Goal: Check status: Check status

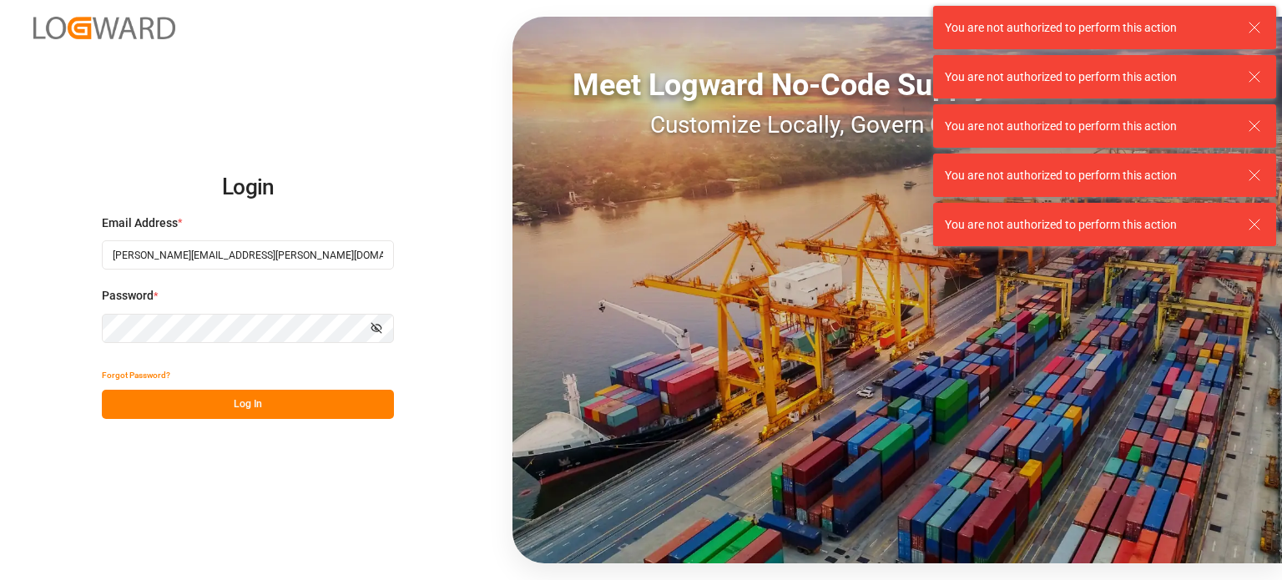
click at [247, 400] on button "Log In" at bounding box center [248, 404] width 292 height 29
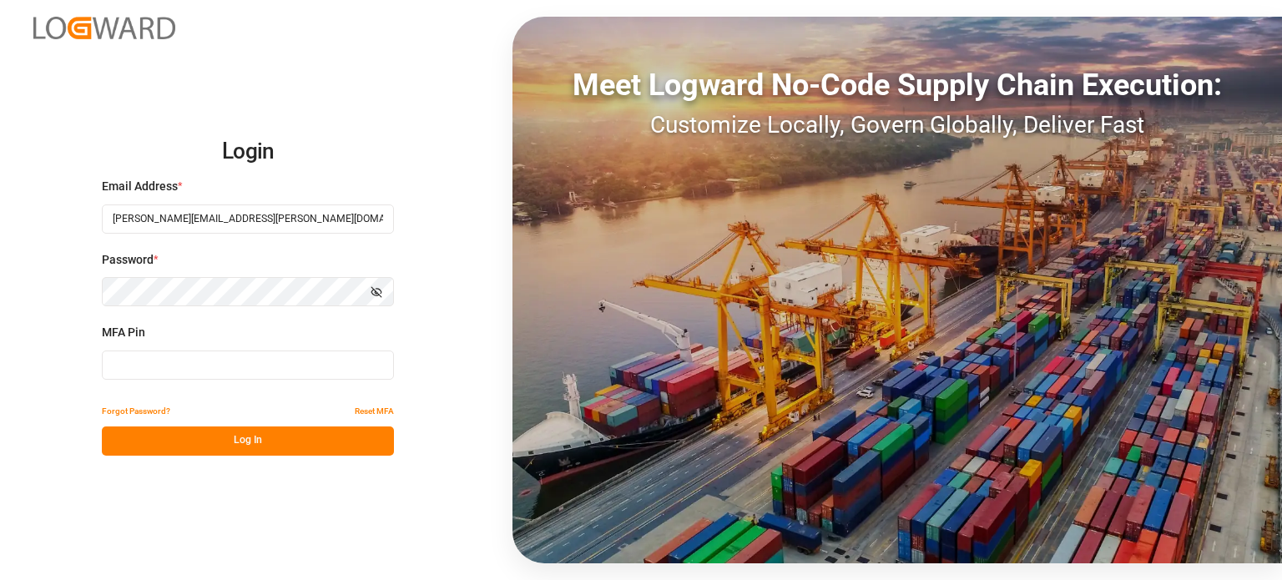
click at [227, 353] on input at bounding box center [248, 365] width 292 height 29
type input "648444"
click at [267, 441] on button "Log In" at bounding box center [248, 440] width 292 height 29
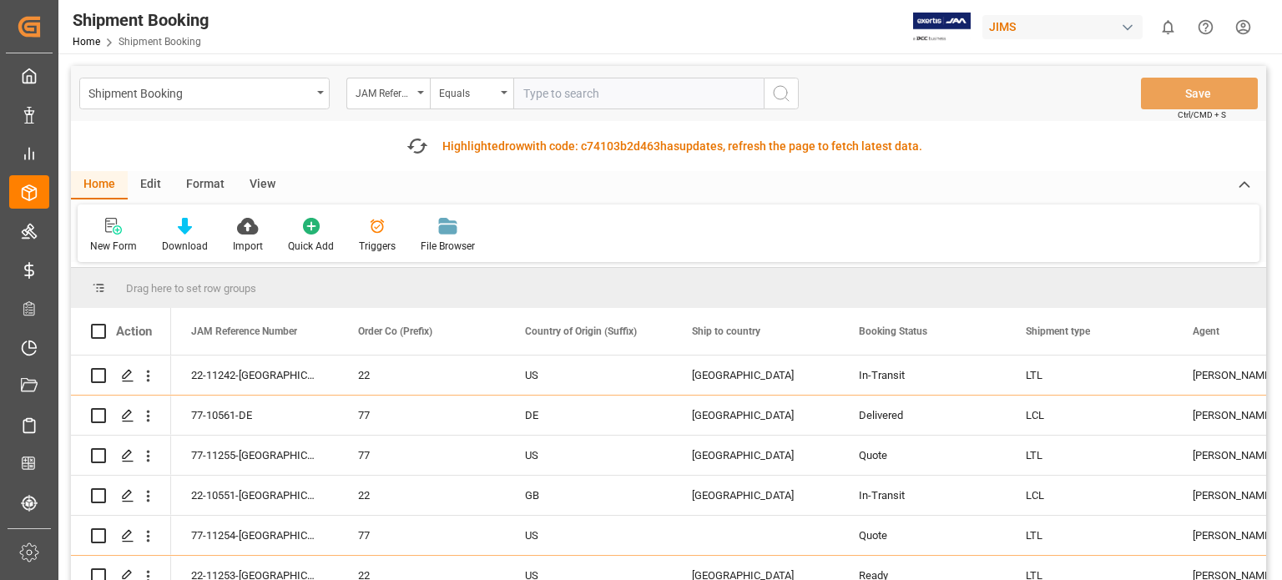
click at [571, 94] on input "text" at bounding box center [638, 94] width 250 height 32
type input "22-11206-us"
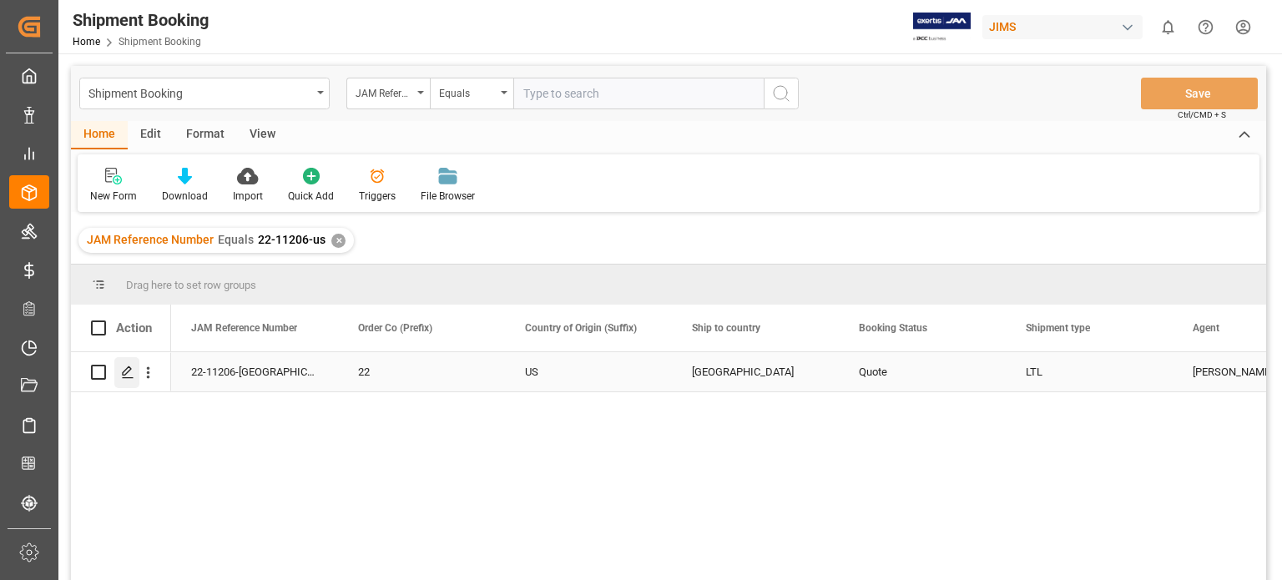
click at [131, 376] on icon "Press SPACE to select this row." at bounding box center [127, 372] width 13 height 13
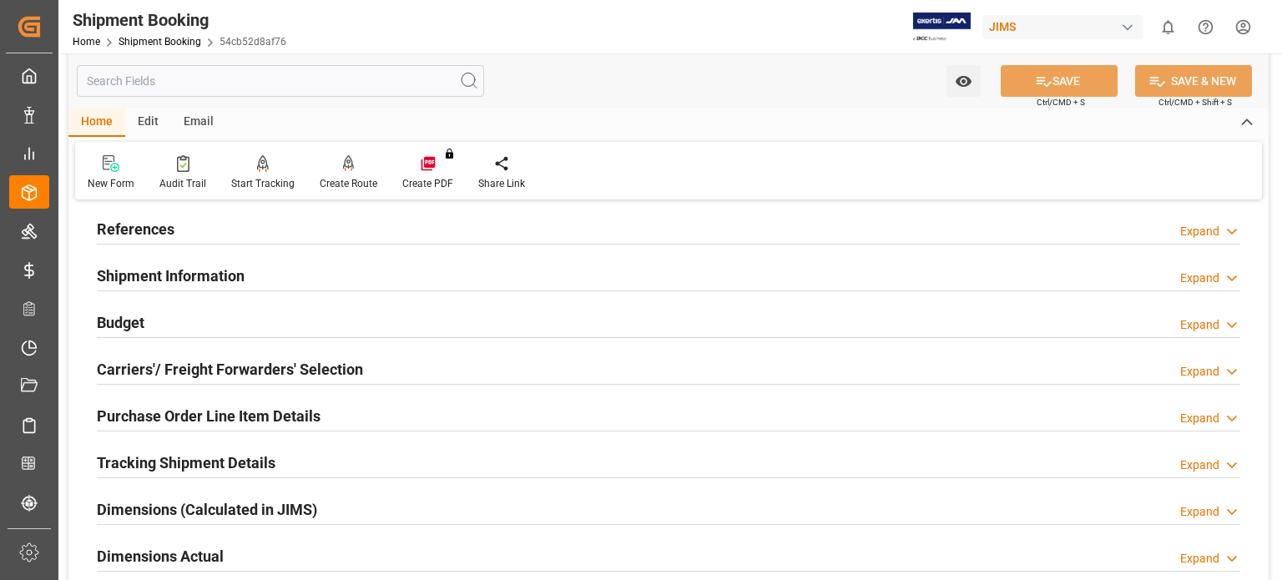
scroll to position [139, 0]
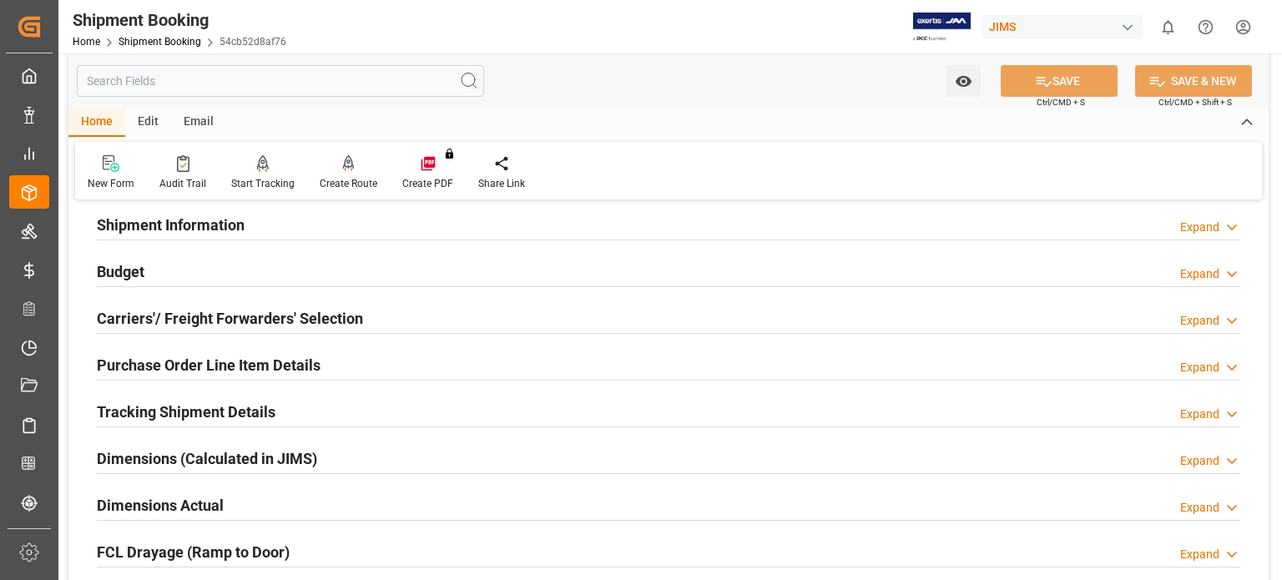
click at [159, 414] on h2 "Tracking Shipment Details" at bounding box center [186, 412] width 179 height 23
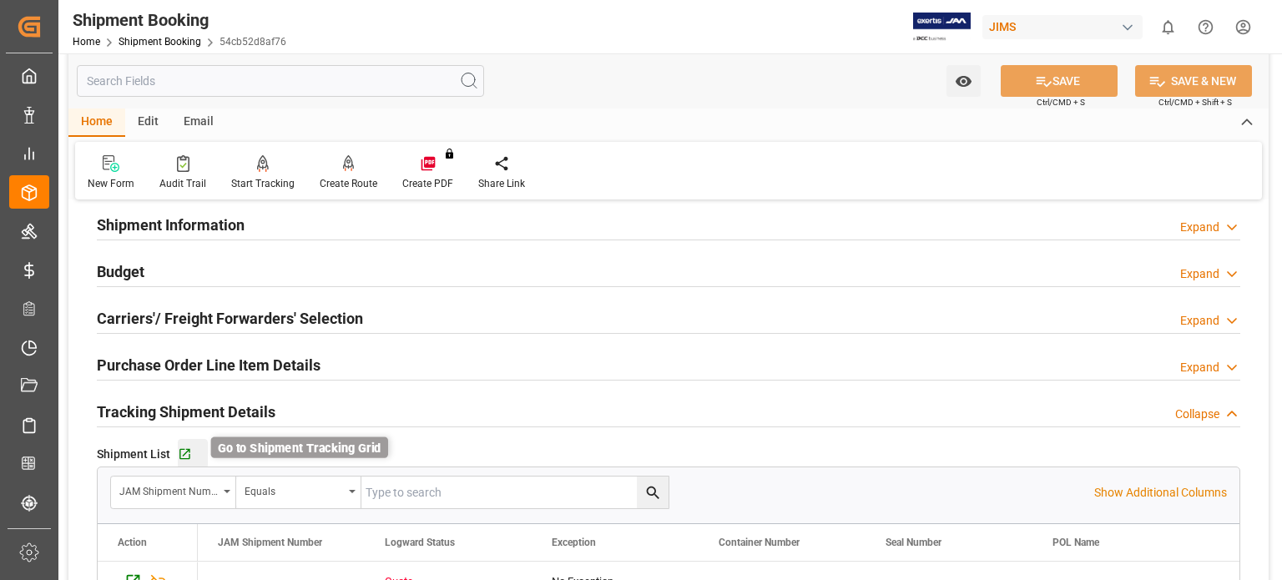
click at [183, 453] on icon "button" at bounding box center [184, 454] width 11 height 11
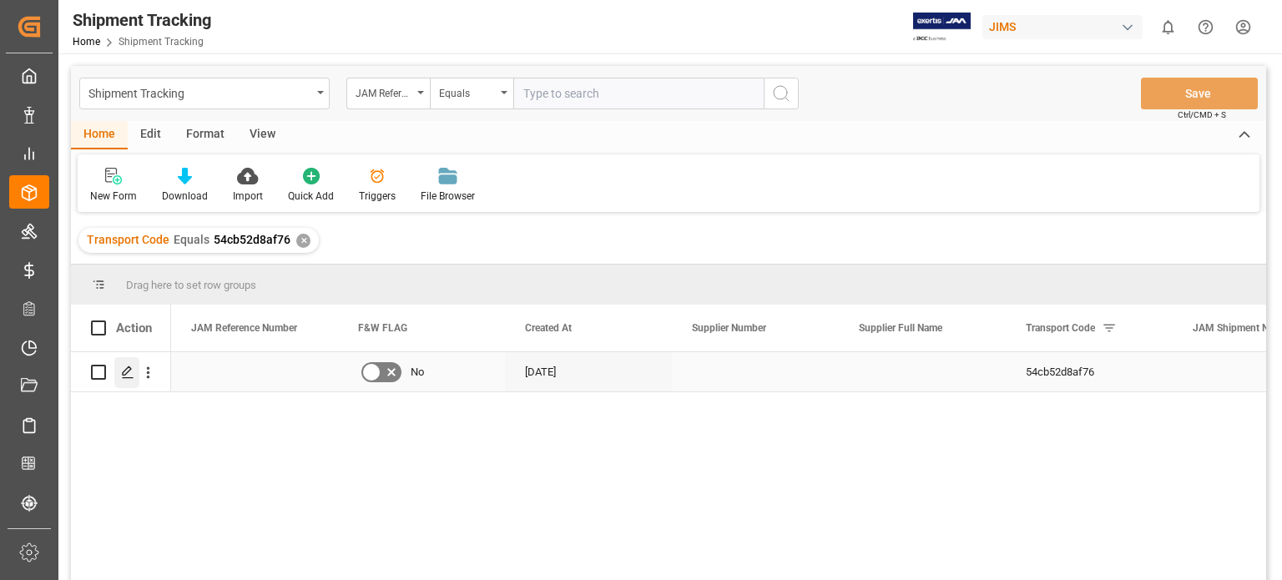
click at [121, 376] on icon "Press SPACE to select this row." at bounding box center [127, 372] width 13 height 13
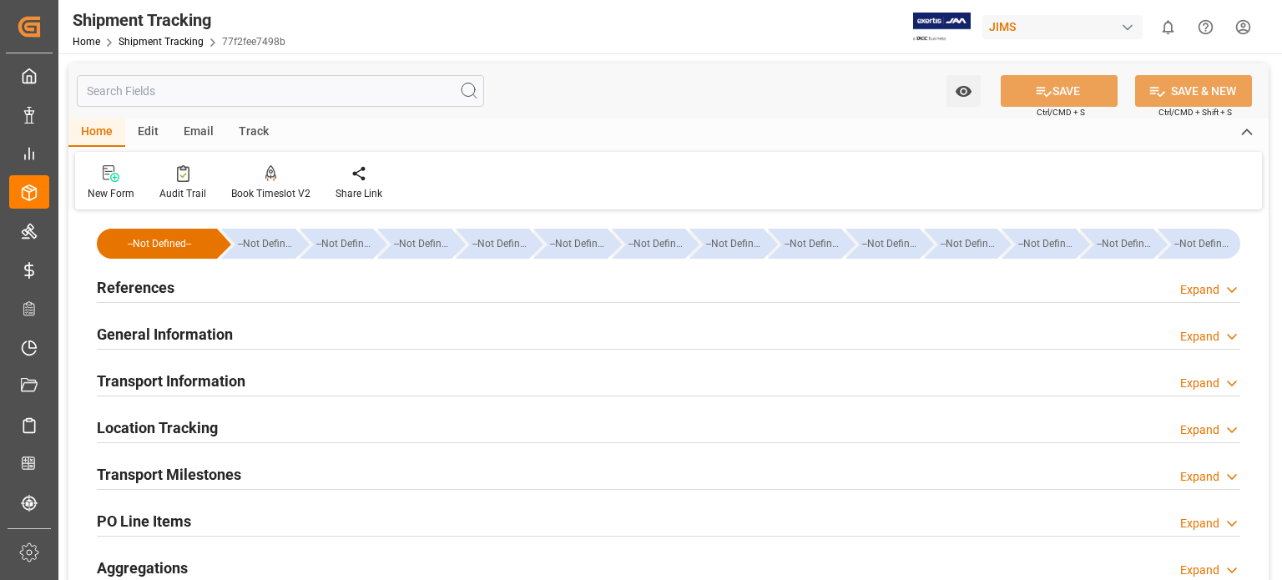
click at [154, 290] on h2 "References" at bounding box center [136, 287] width 78 height 23
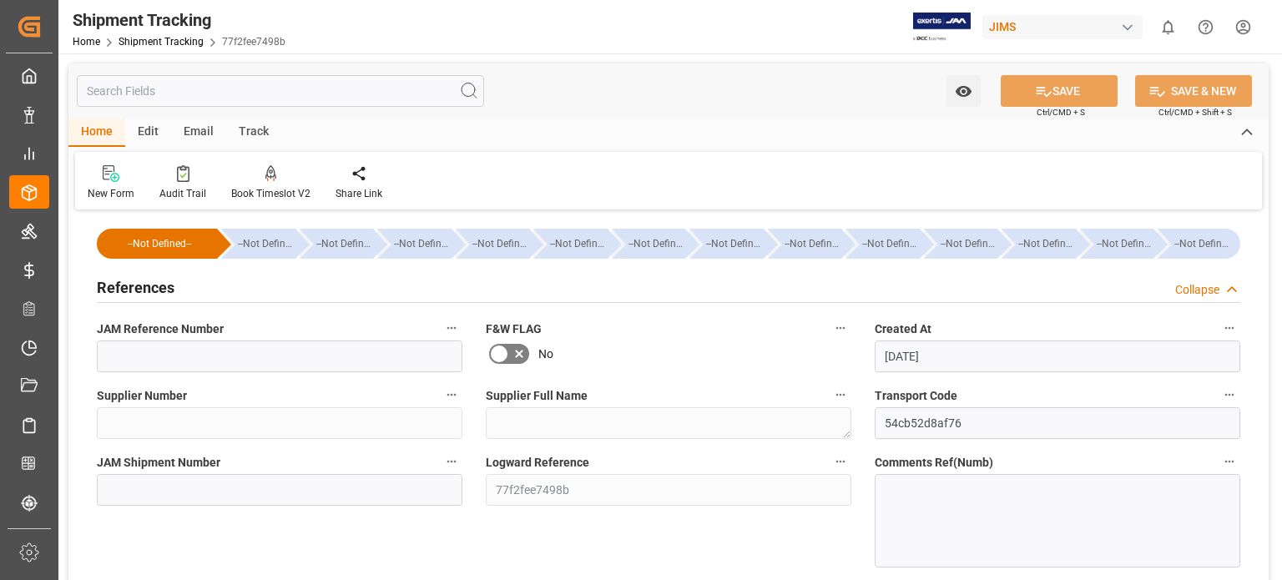
click at [167, 287] on h2 "References" at bounding box center [136, 287] width 78 height 23
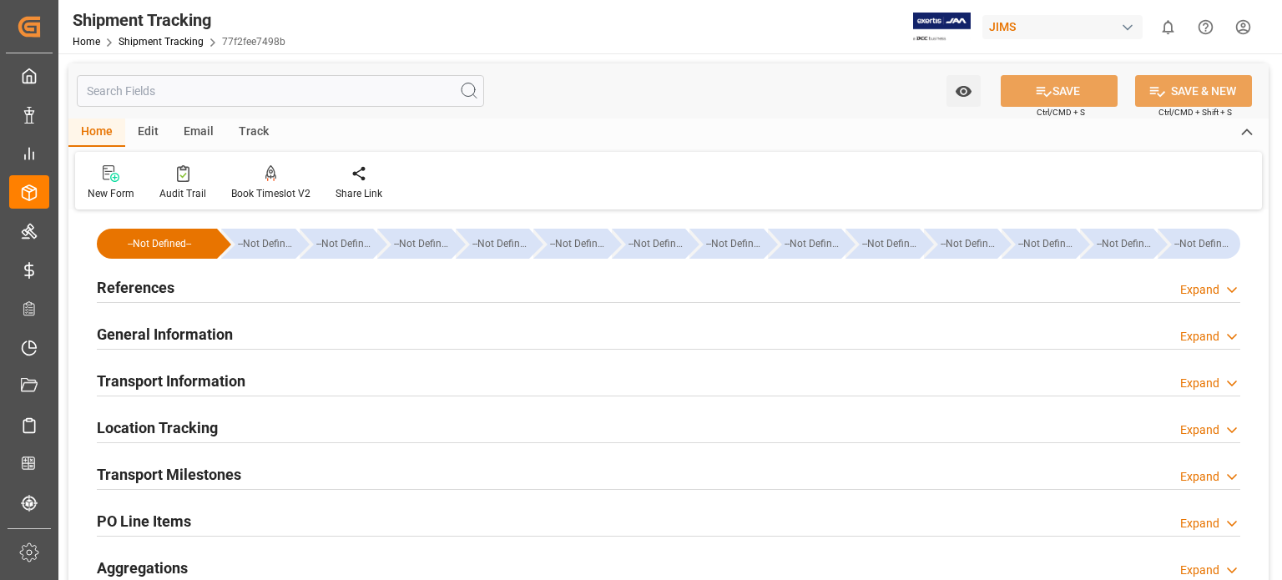
click at [171, 336] on h2 "General Information" at bounding box center [165, 334] width 136 height 23
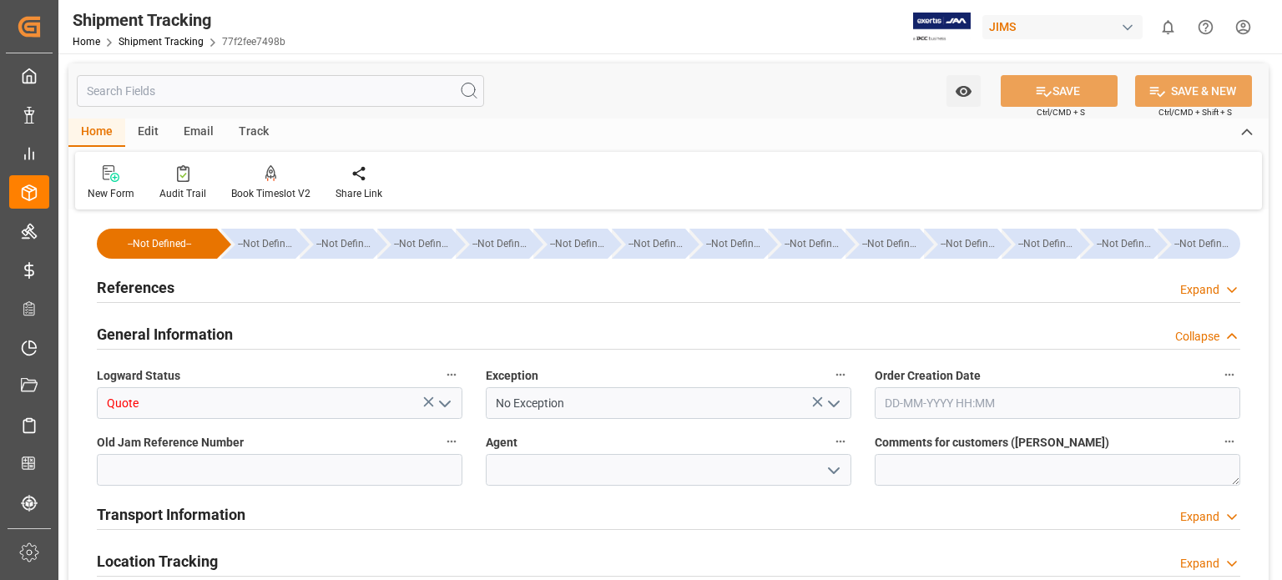
click at [447, 403] on polyline "open menu" at bounding box center [445, 403] width 10 height 5
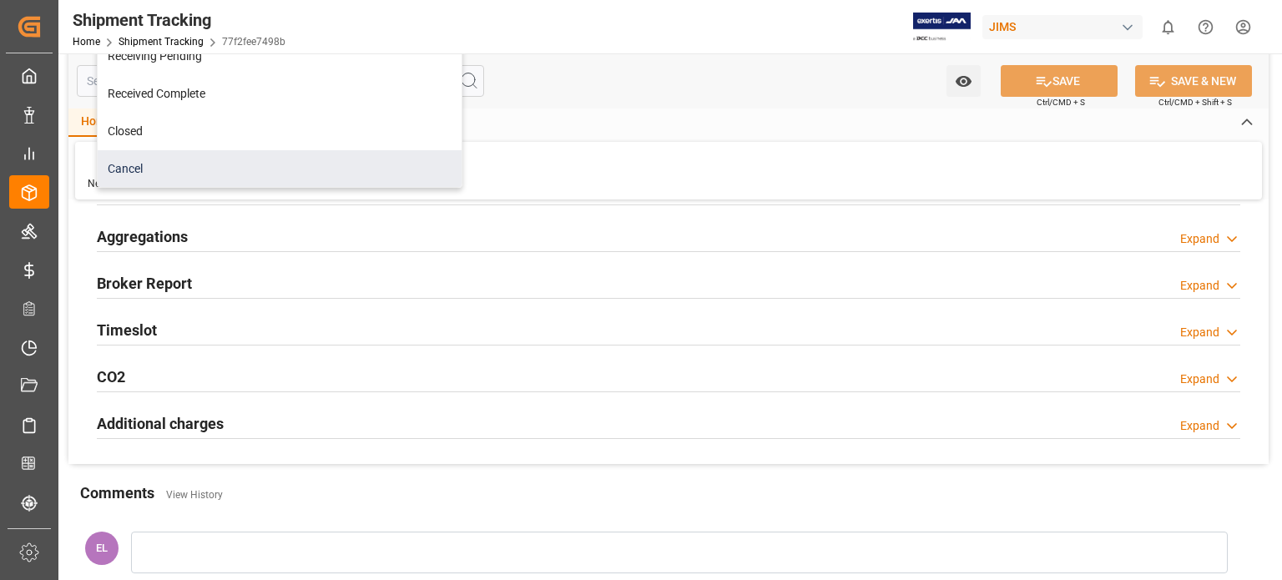
scroll to position [278, 0]
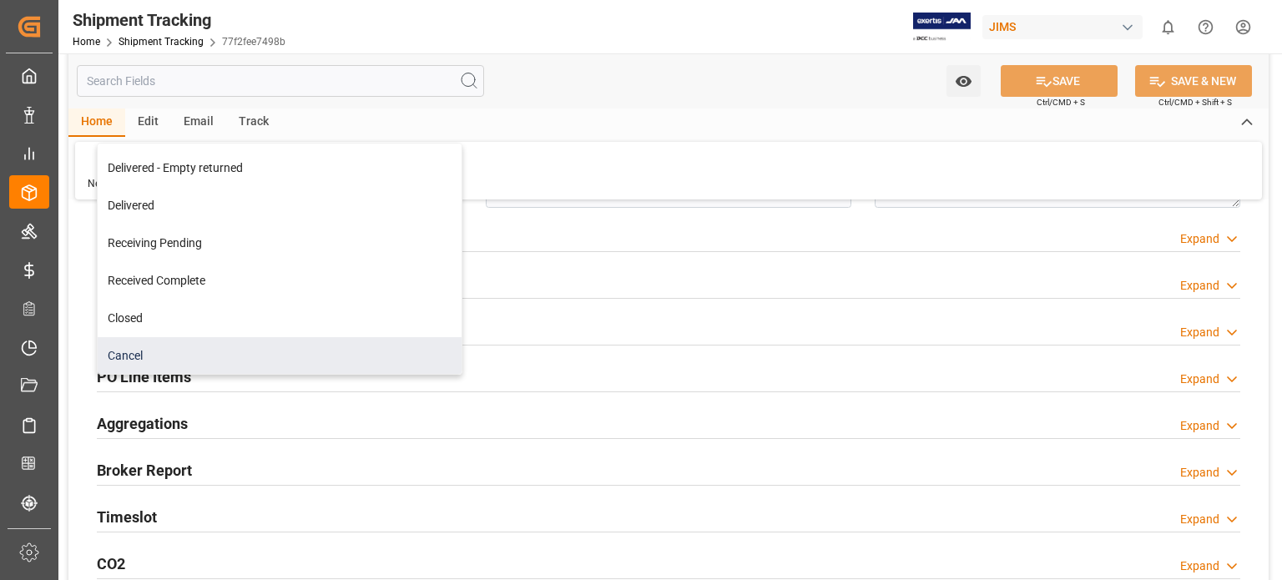
click at [199, 352] on div "Cancel" at bounding box center [280, 356] width 364 height 38
type input "Cancel"
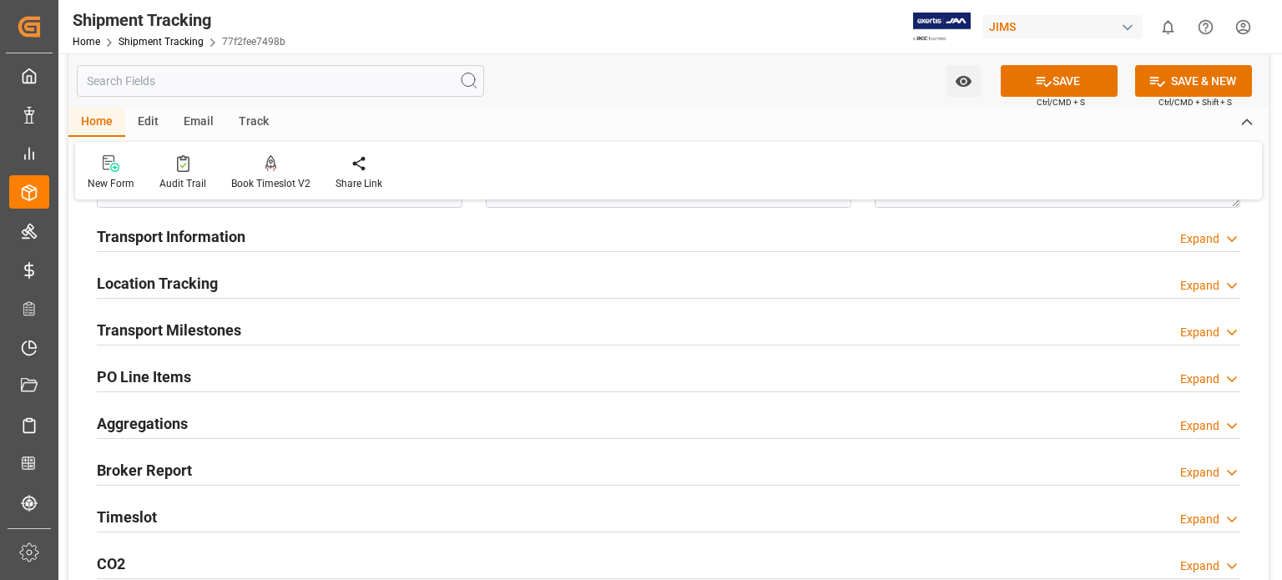
scroll to position [139, 0]
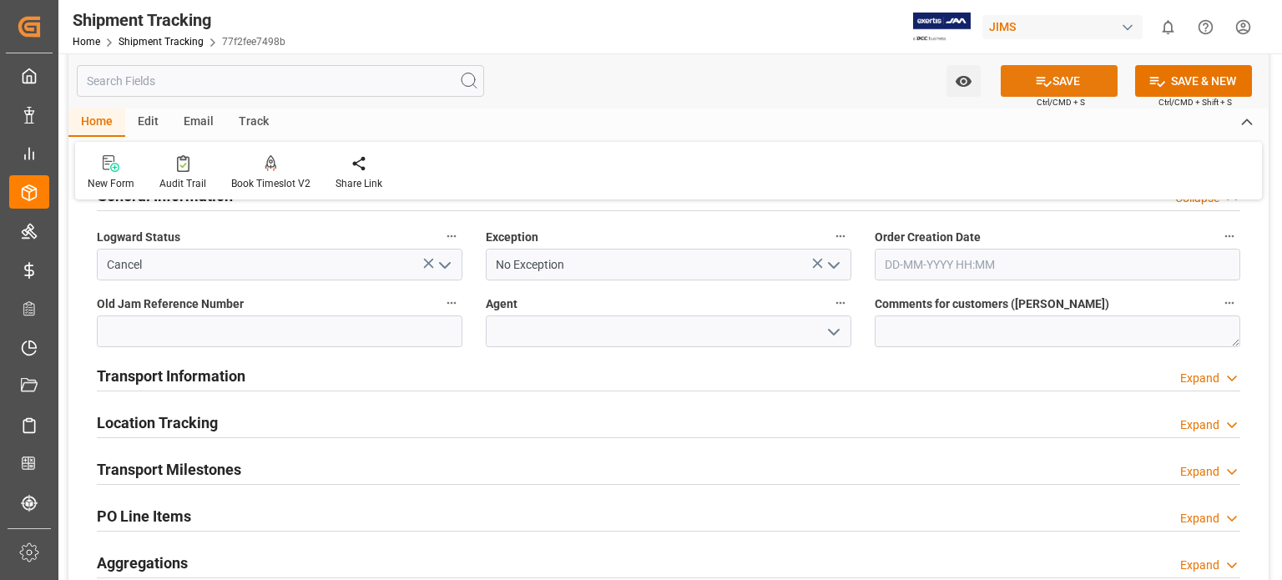
click at [1057, 79] on button "SAVE" at bounding box center [1059, 81] width 117 height 32
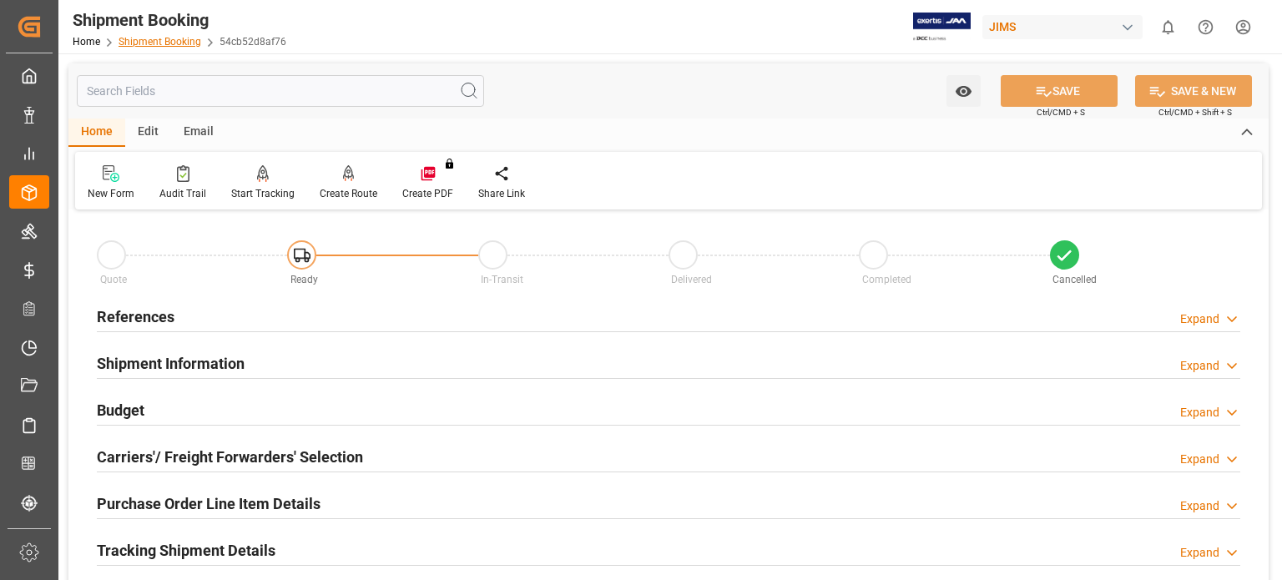
click at [172, 40] on link "Shipment Booking" at bounding box center [160, 42] width 83 height 12
